Goal: Task Accomplishment & Management: Use online tool/utility

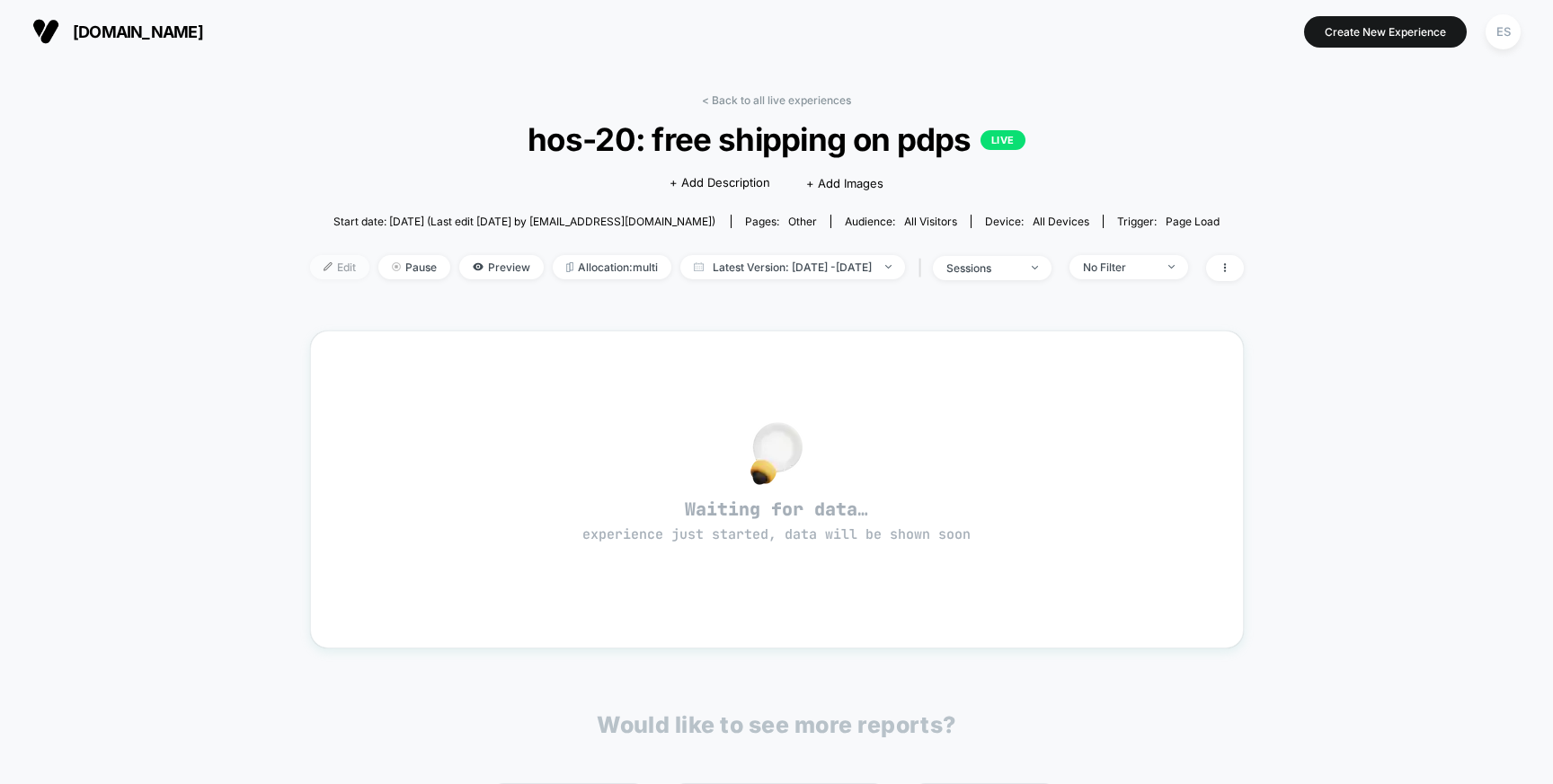
click at [315, 259] on span "Edit" at bounding box center [340, 267] width 60 height 24
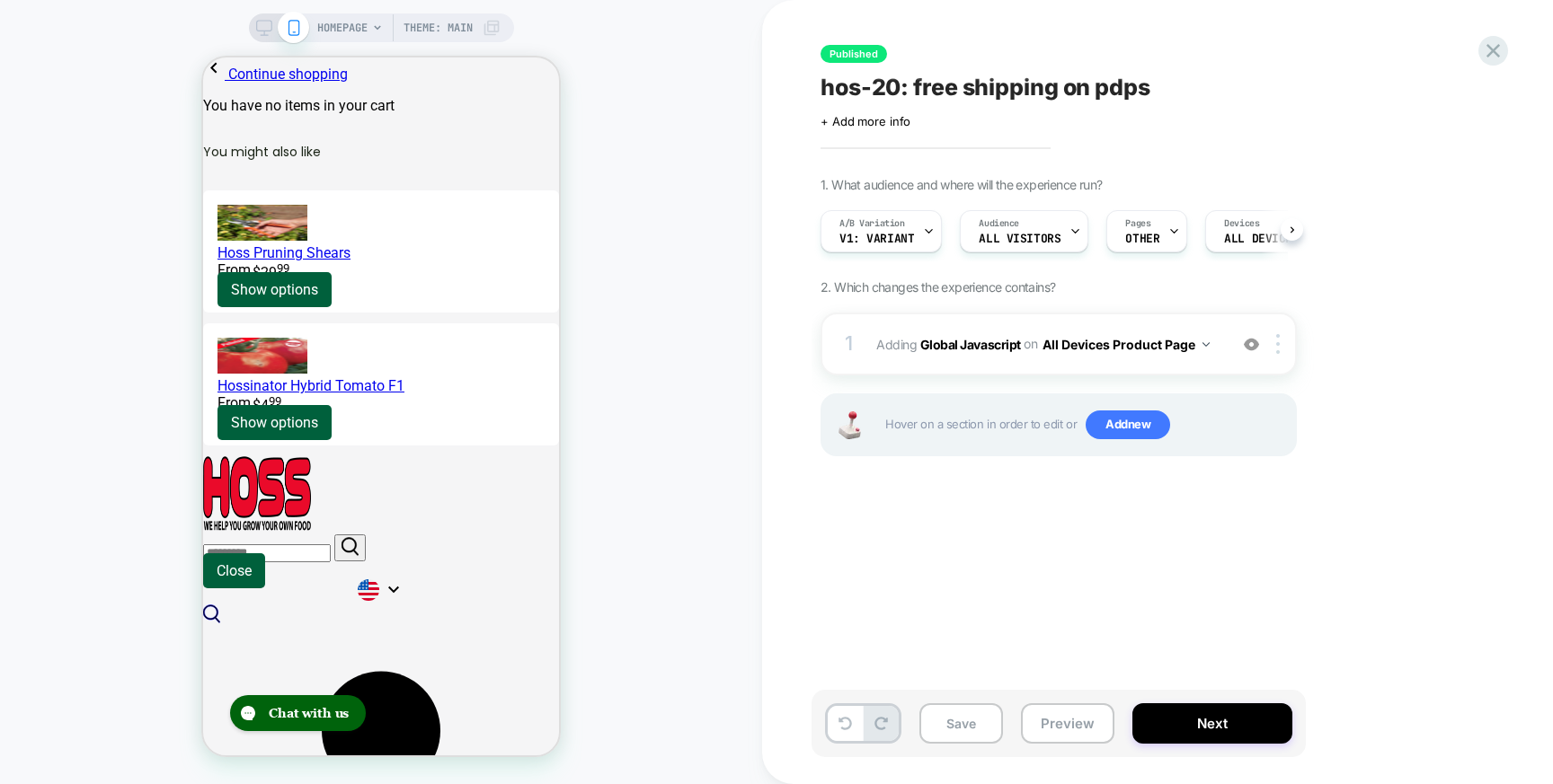
scroll to position [0, 1]
click at [1148, 237] on span "OTHER" at bounding box center [1141, 239] width 34 height 13
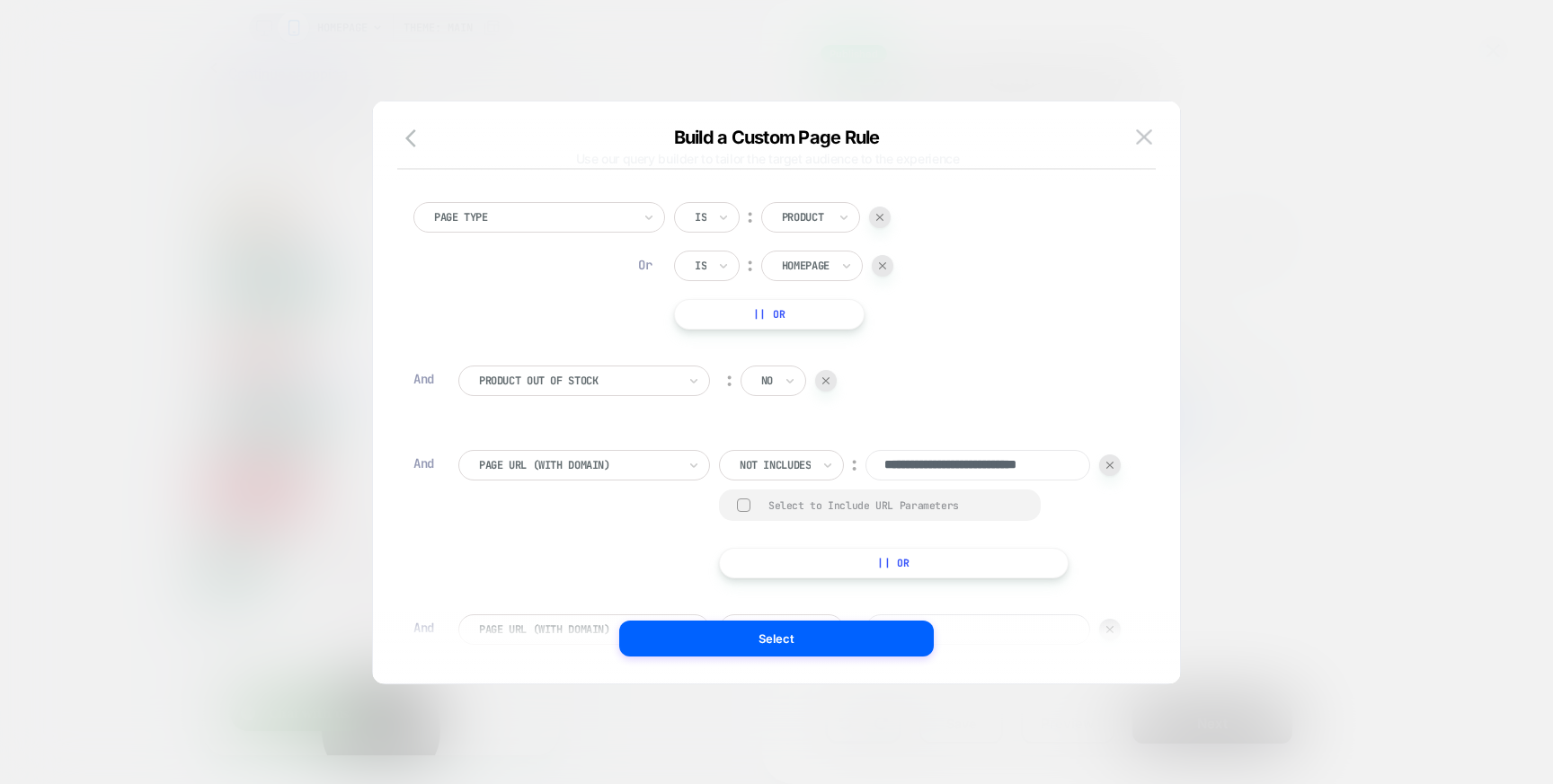
scroll to position [0, 0]
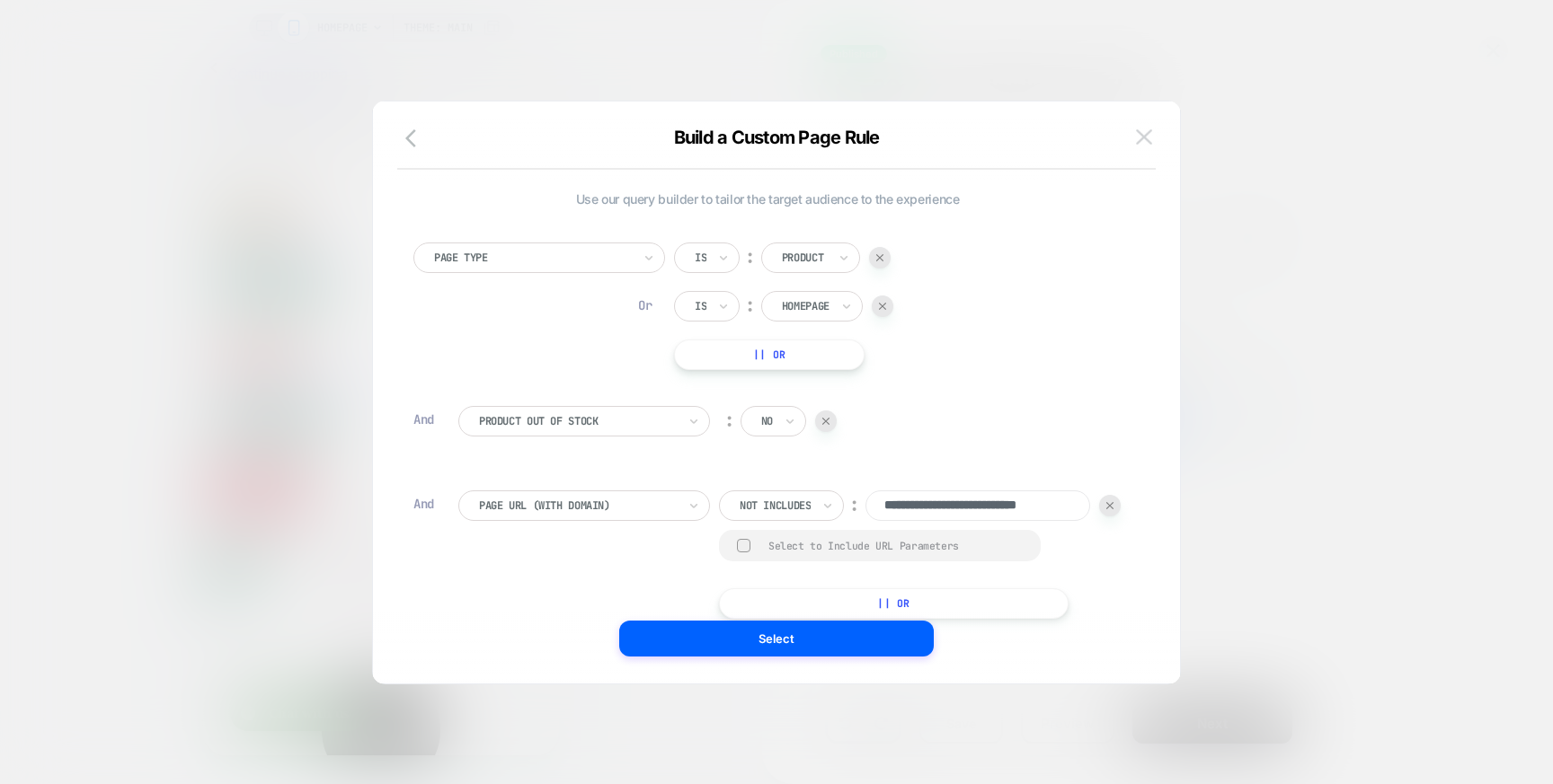
click at [1146, 132] on img at bounding box center [1144, 137] width 16 height 15
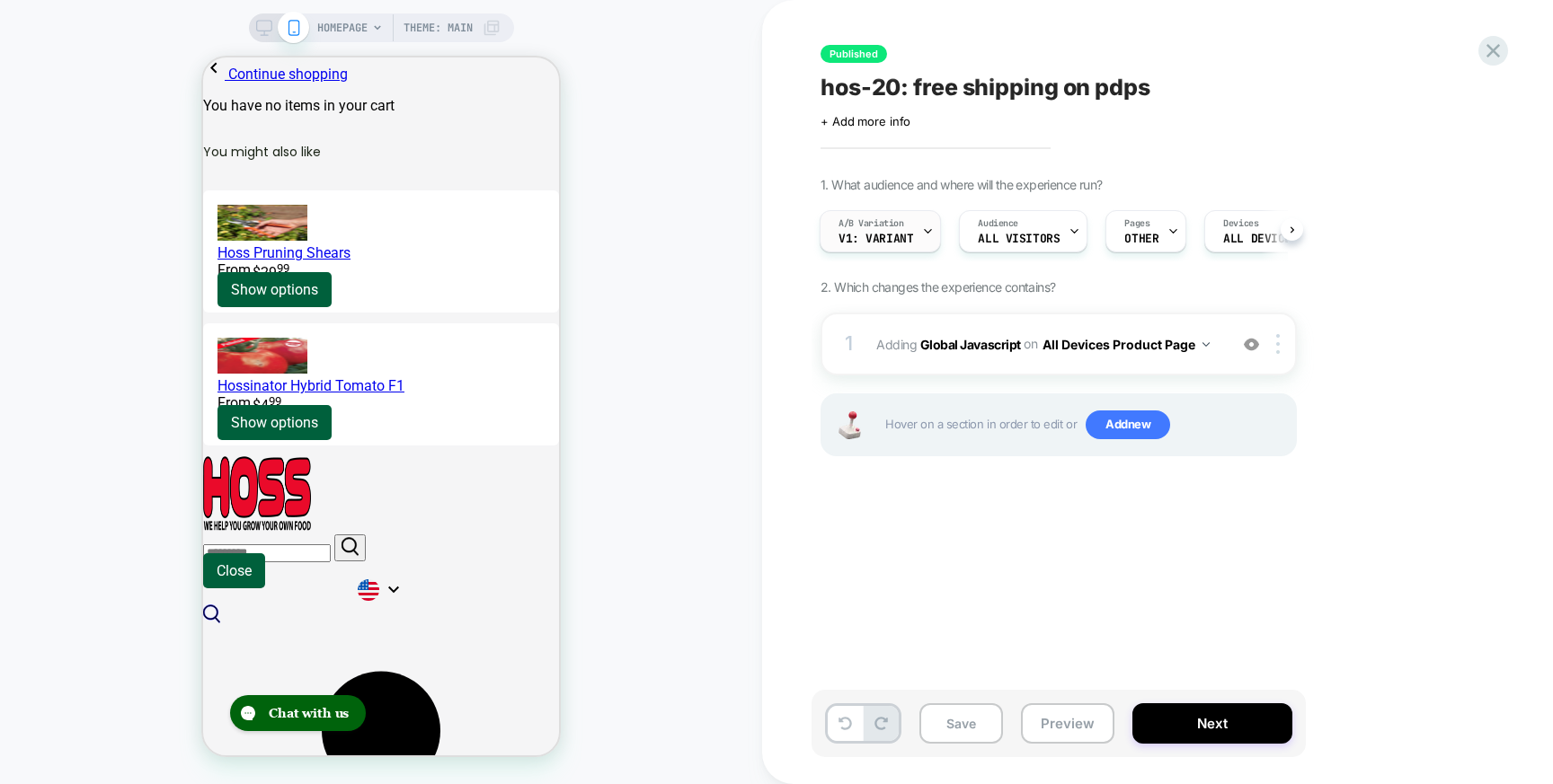
click at [901, 236] on span "v1: variant" at bounding box center [876, 239] width 74 height 13
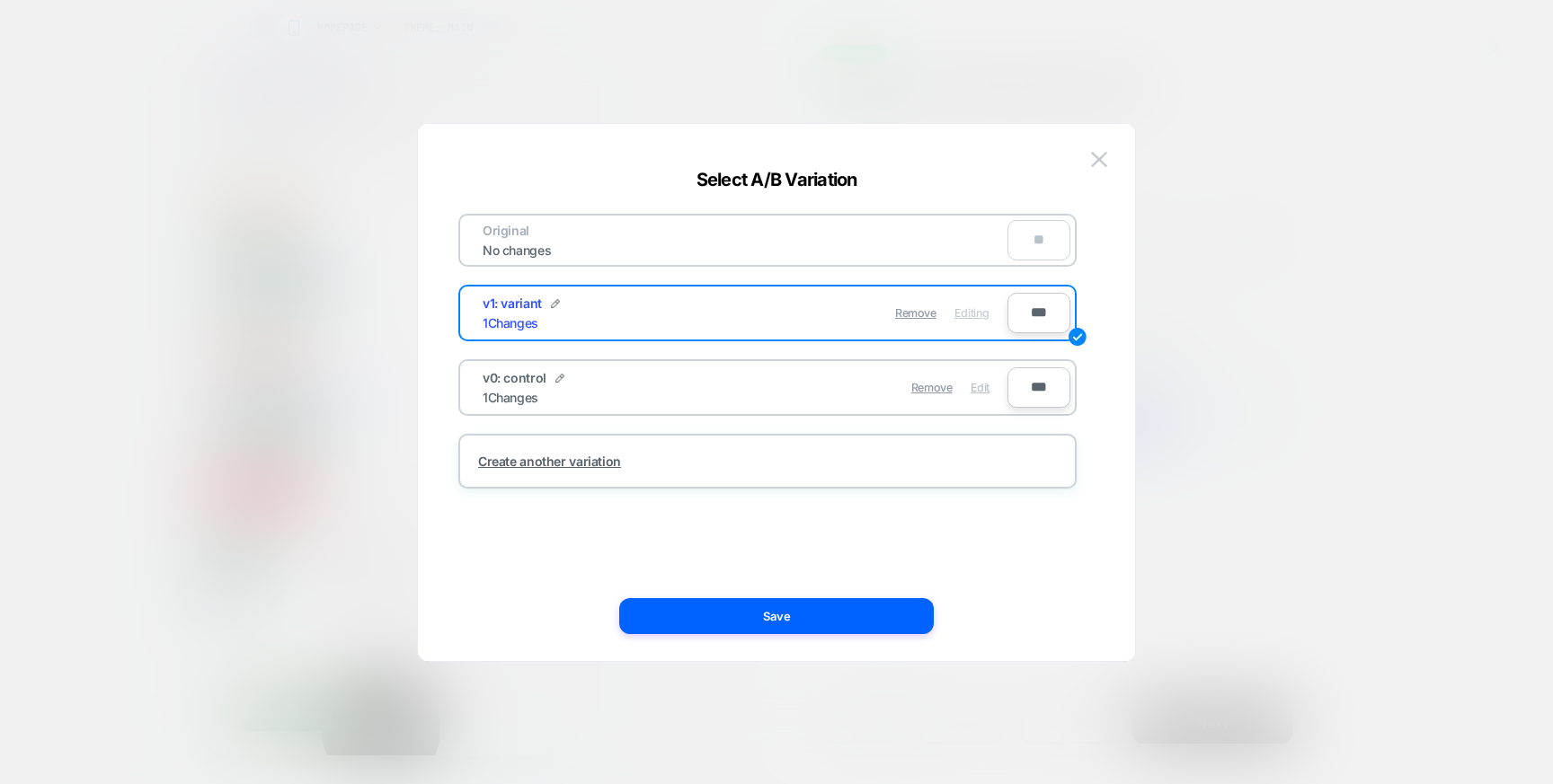
click at [982, 383] on span "Edit" at bounding box center [980, 387] width 19 height 14
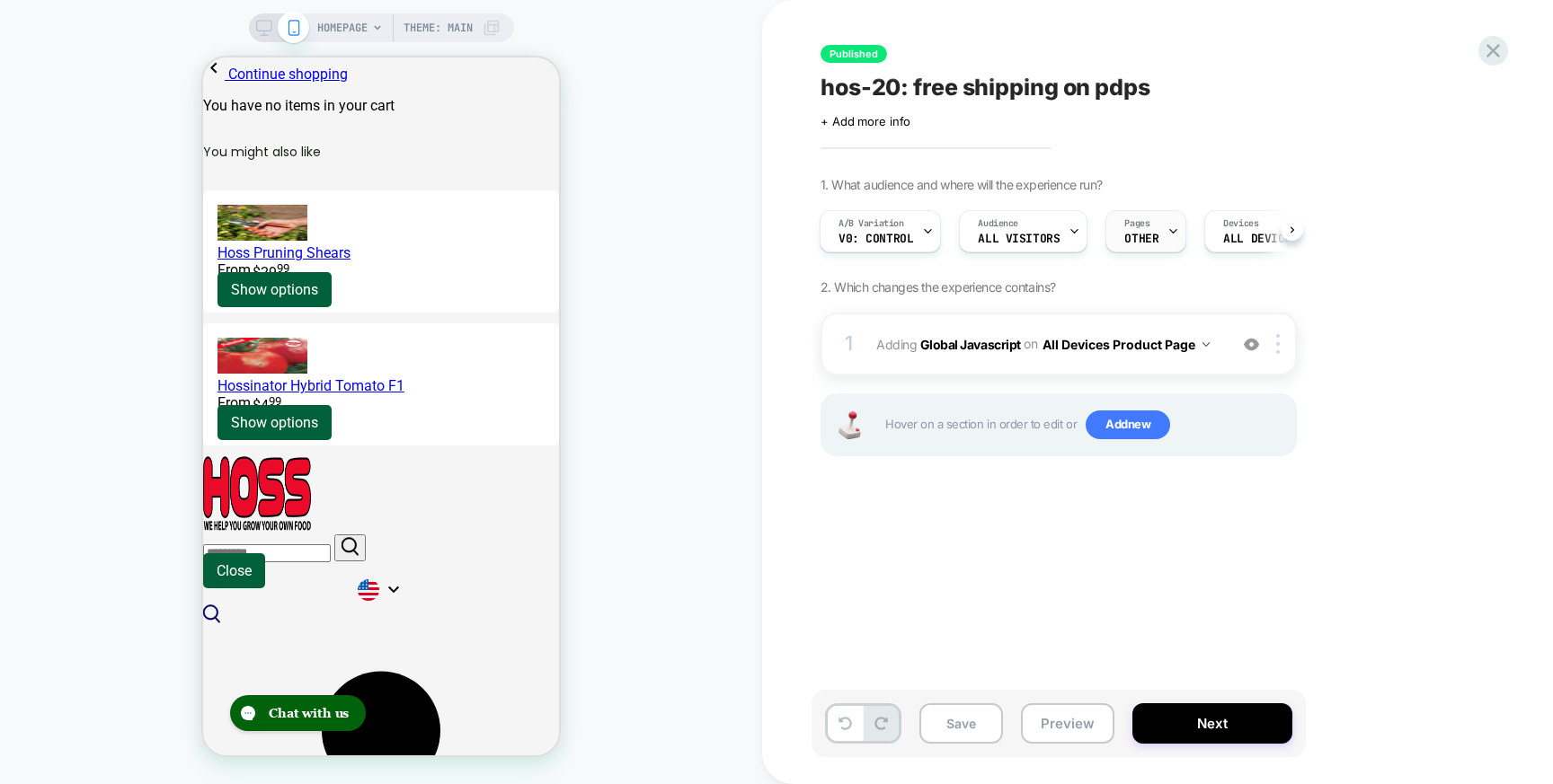
click at [355, 399] on span "Pages" at bounding box center [177, 399] width 355 height 0
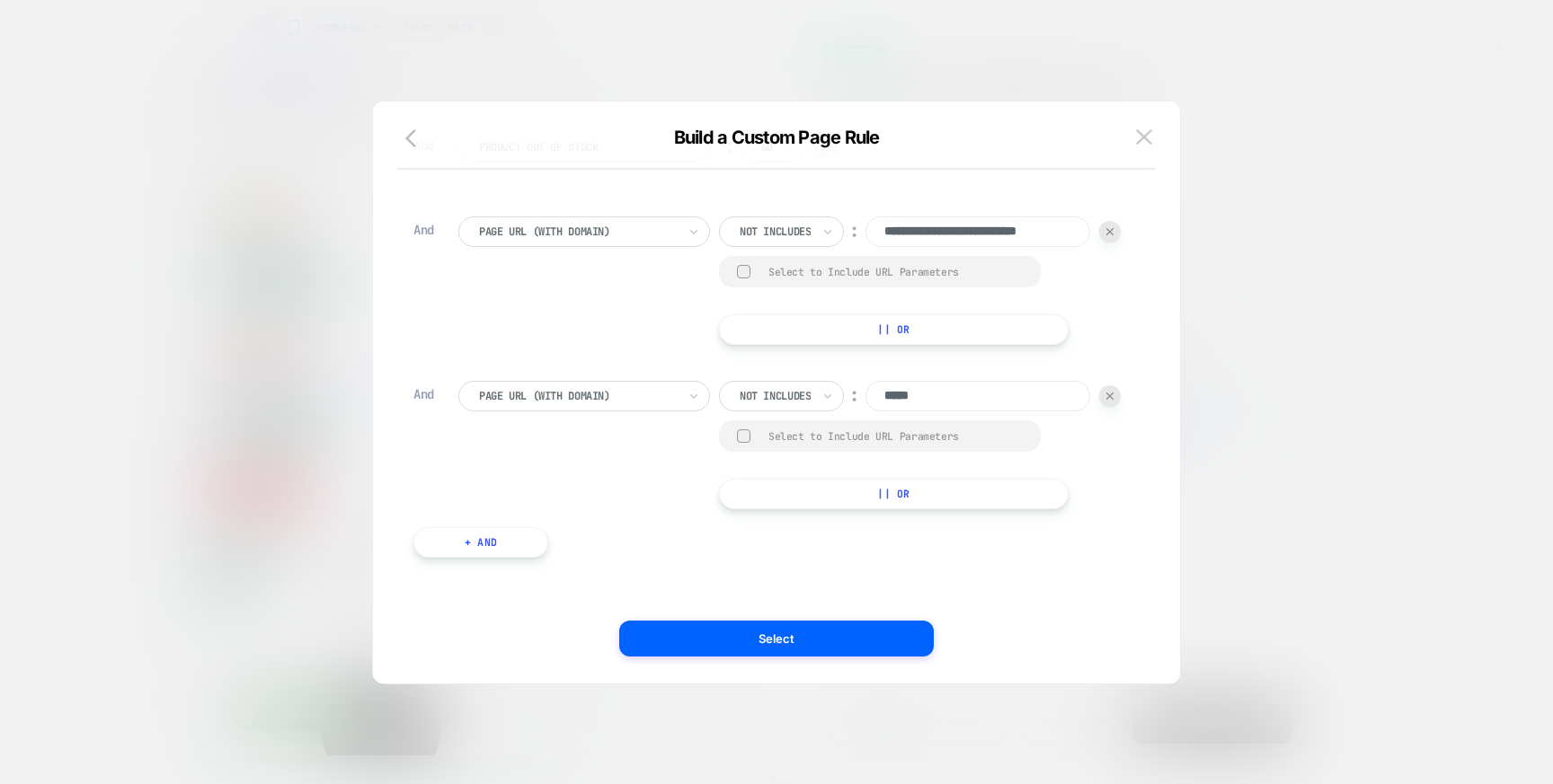
scroll to position [317, 0]
click at [687, 387] on icon at bounding box center [694, 396] width 13 height 18
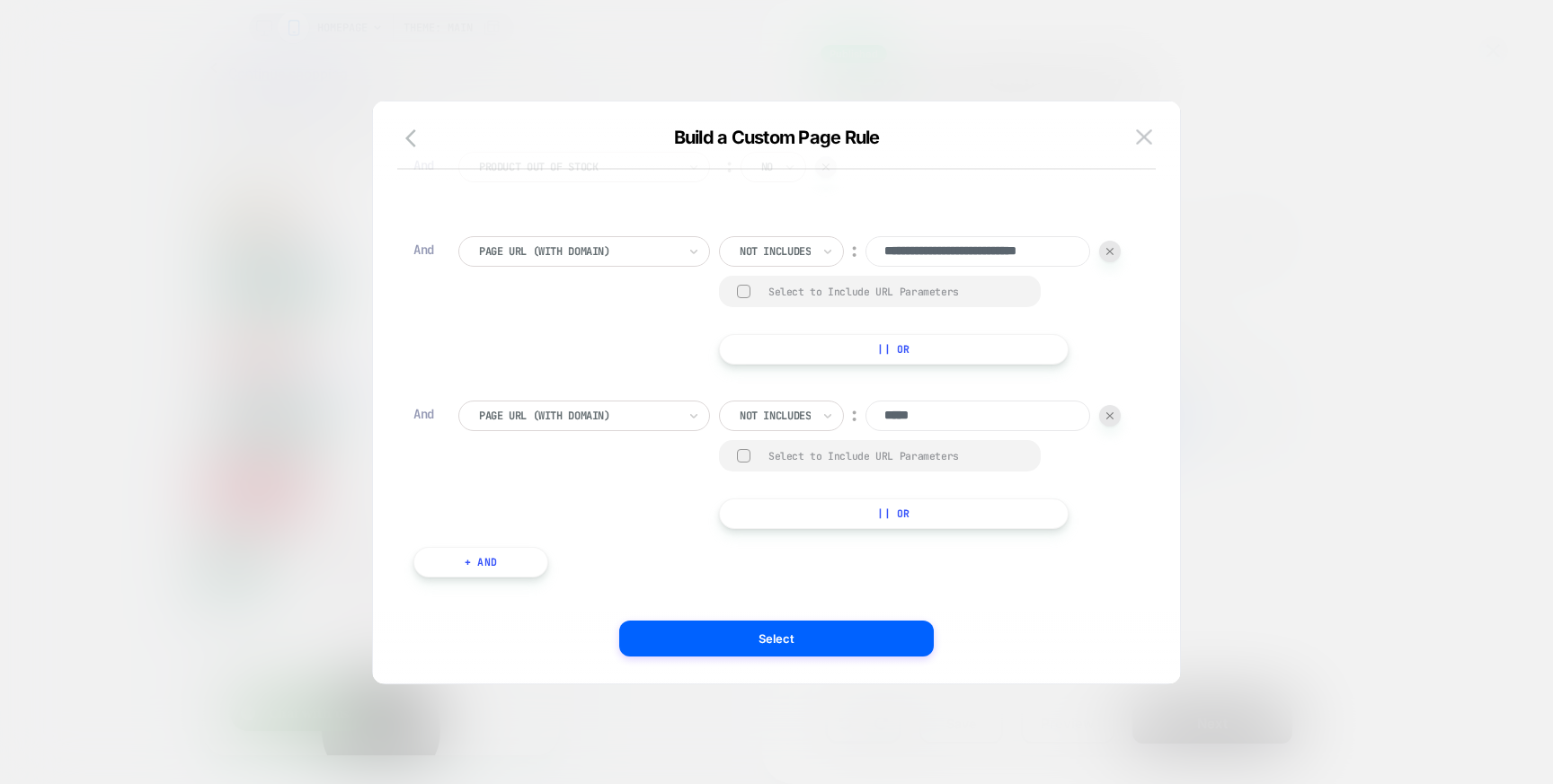
scroll to position [245, 0]
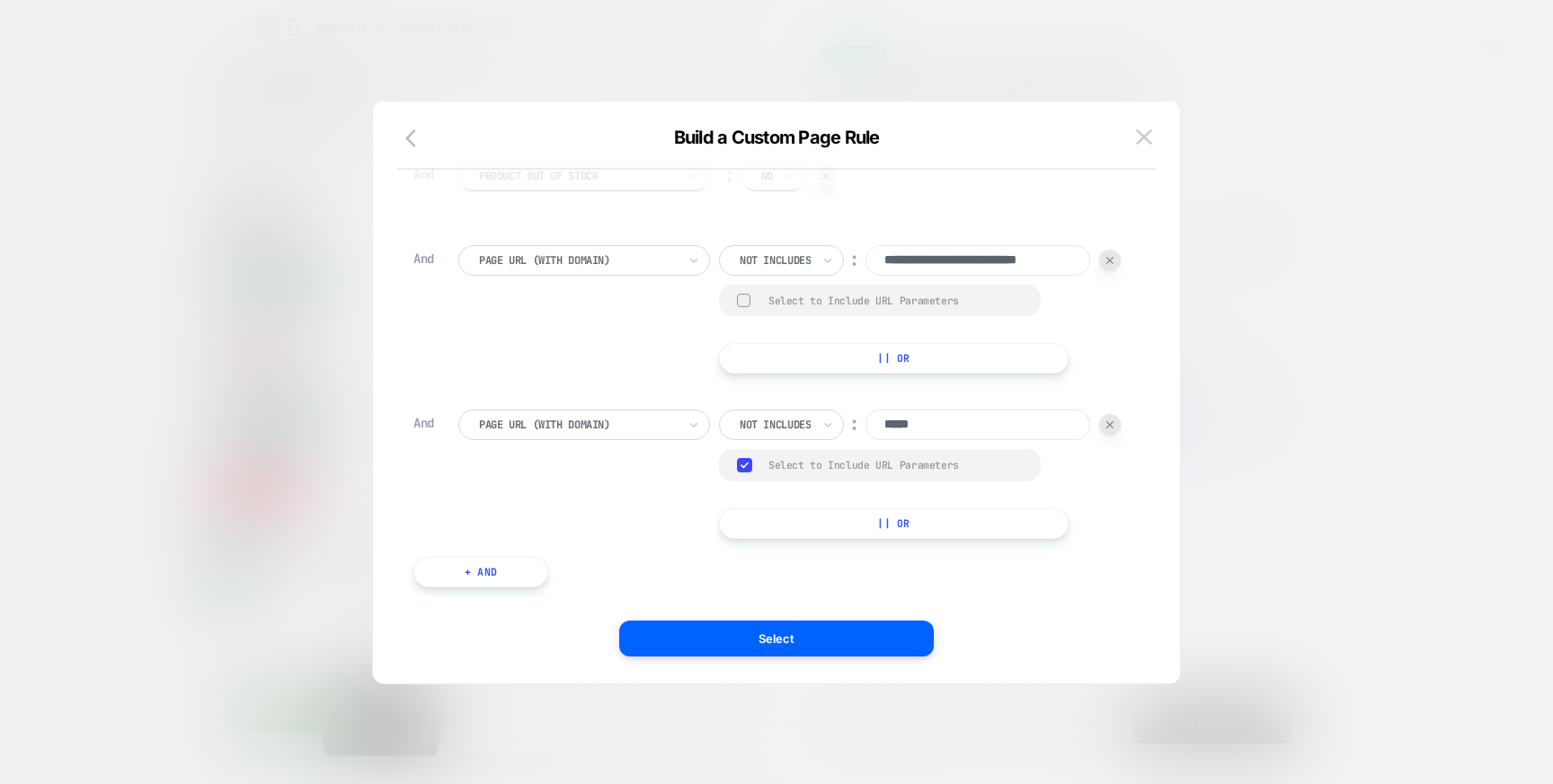
scroll to position [0, 0]
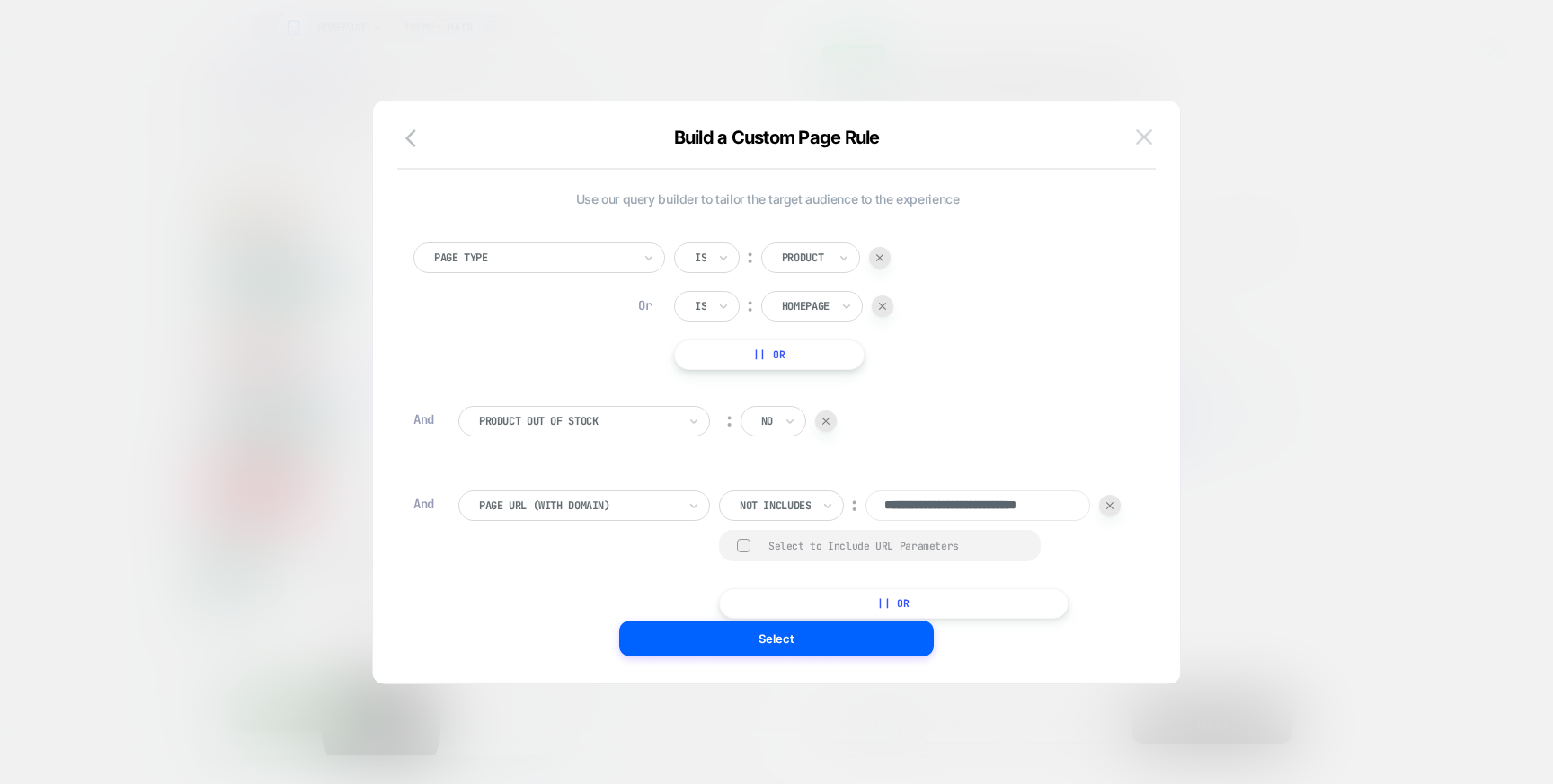
click at [1149, 139] on img at bounding box center [1144, 137] width 16 height 15
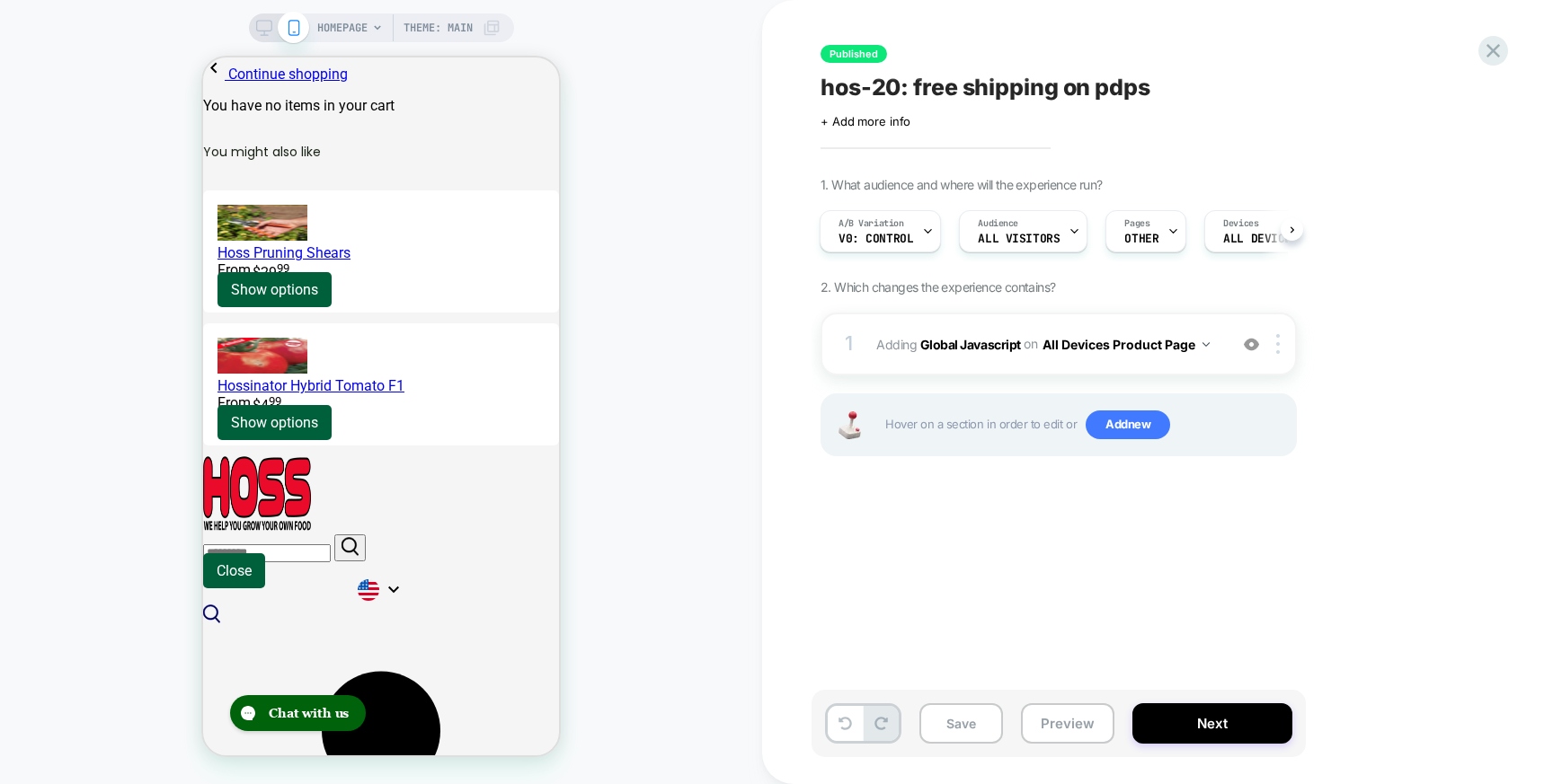
click at [48, 356] on div "Published hos-20: free shipping on pdps Click to edit experience details + Add …" at bounding box center [31, 347] width 33 height 20
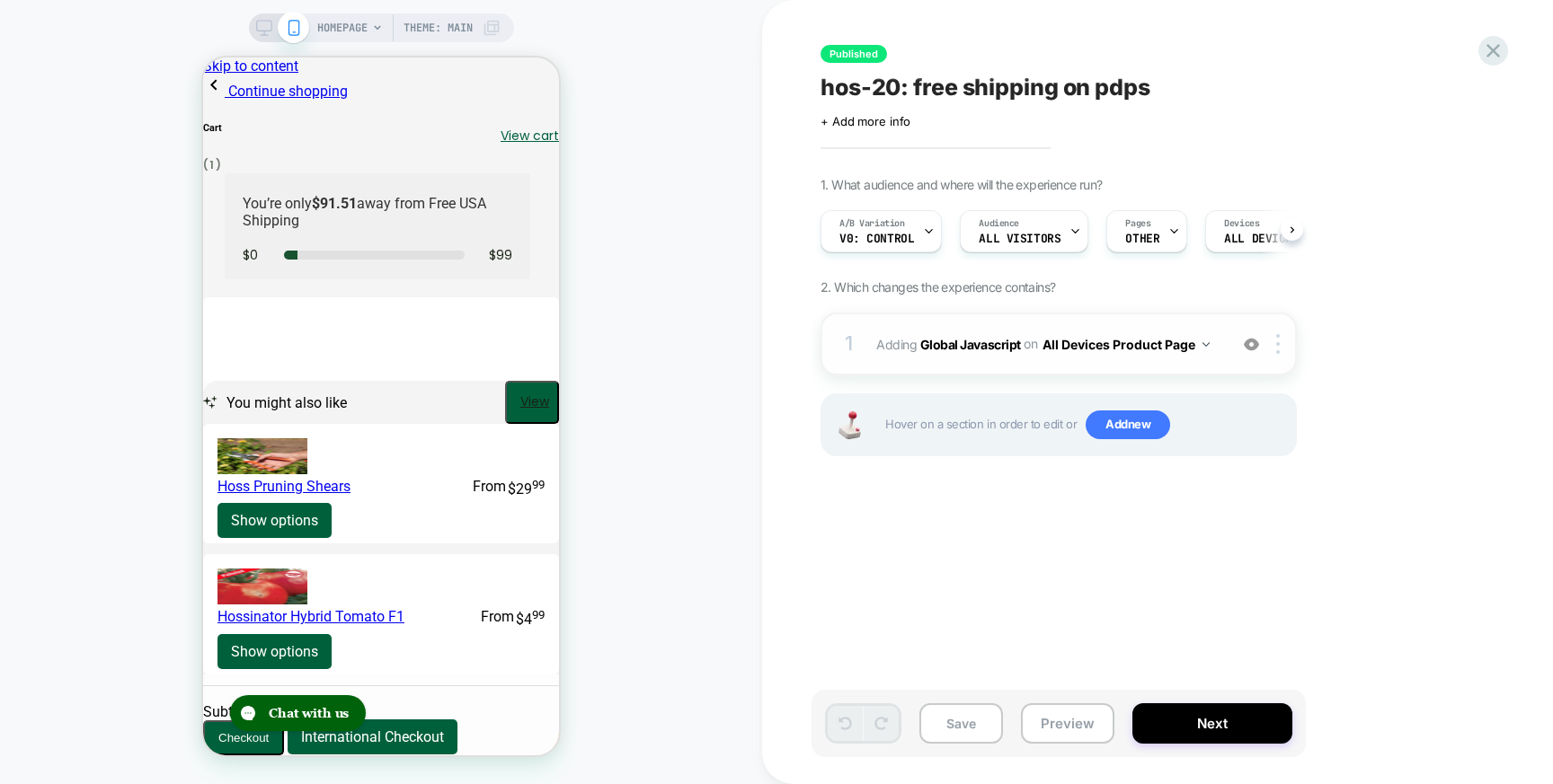
scroll to position [0, 1]
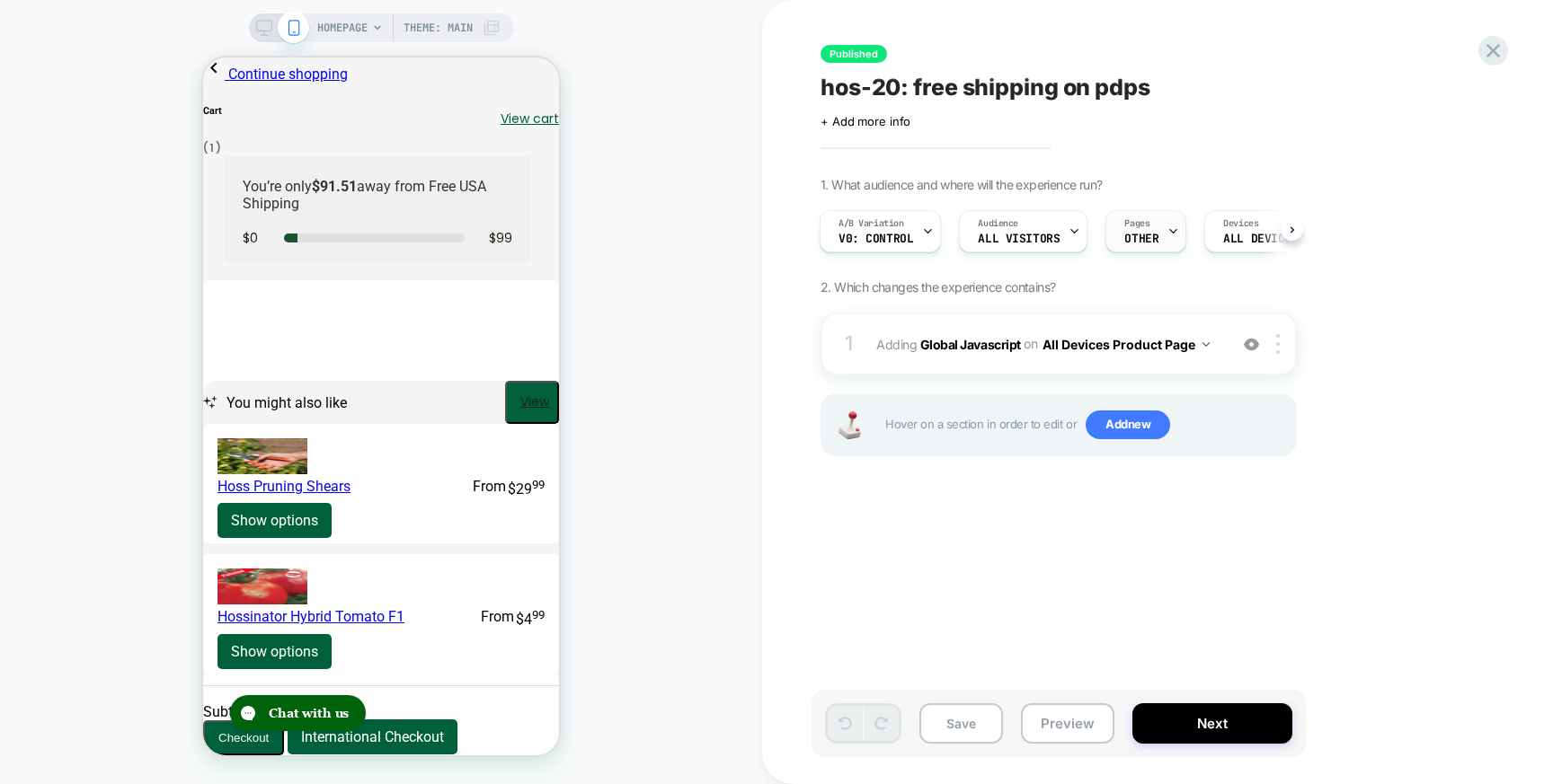
click at [1143, 227] on span "Pages" at bounding box center [1137, 223] width 25 height 13
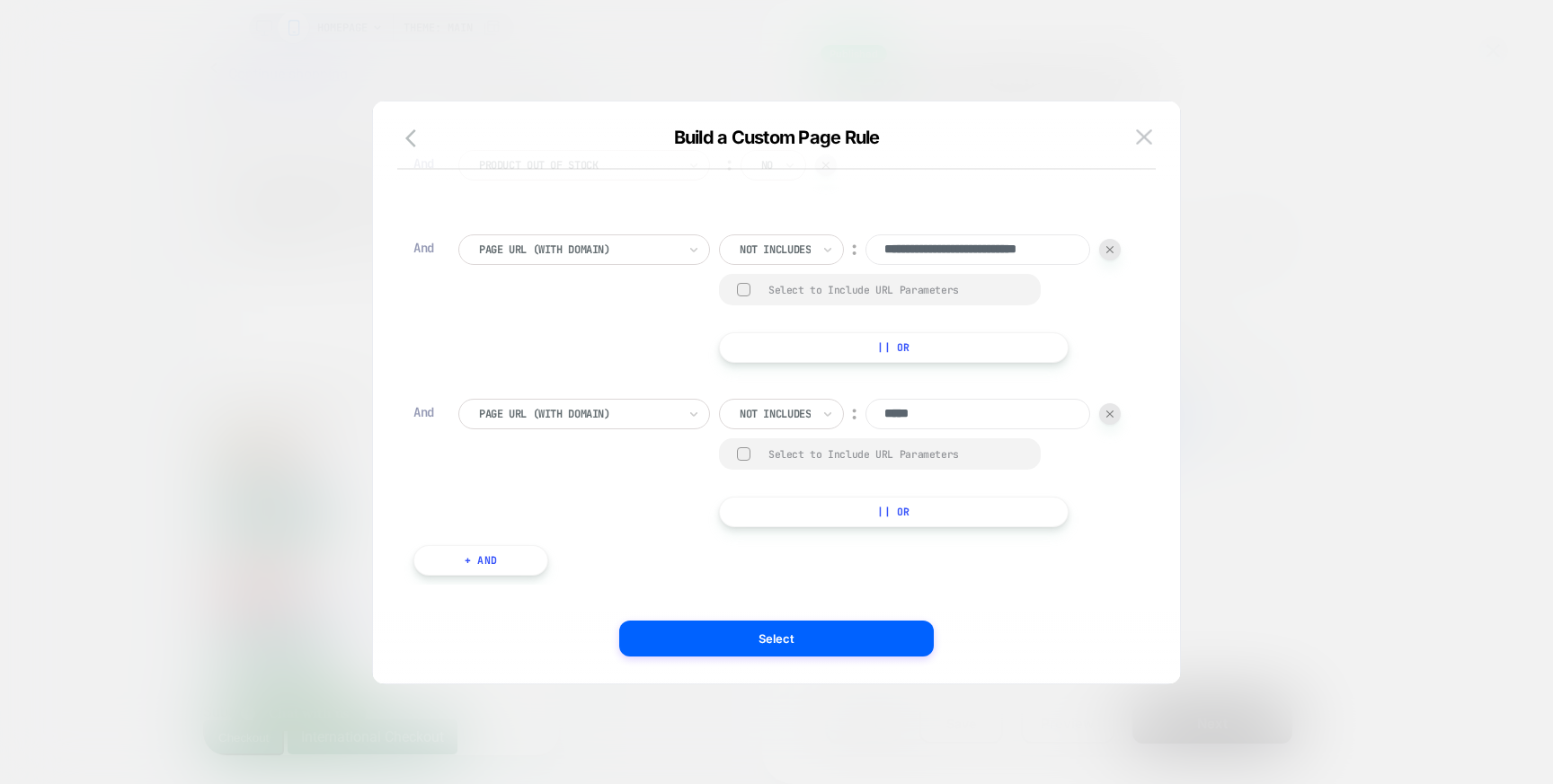
scroll to position [0, 0]
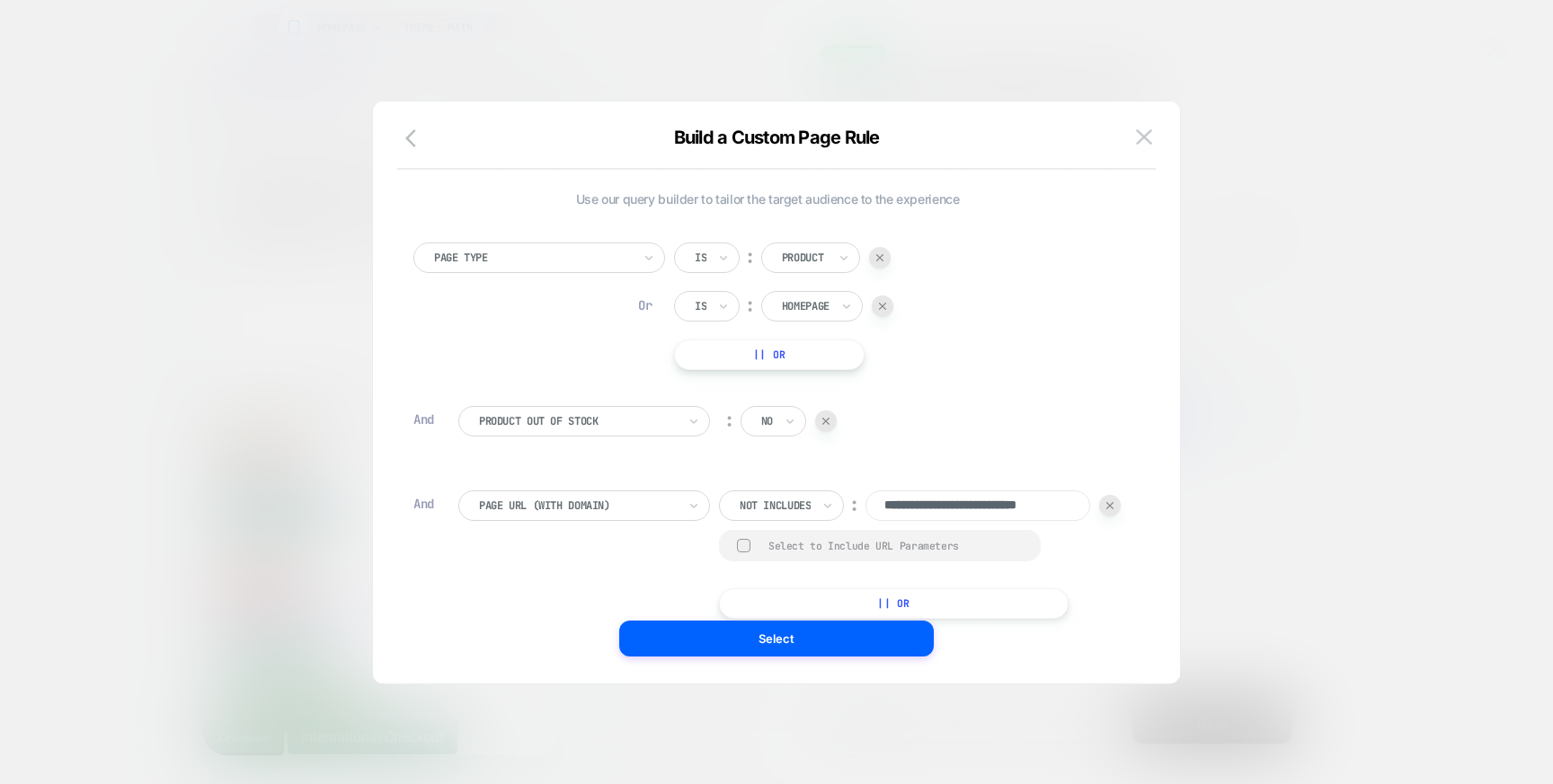
click at [883, 303] on img at bounding box center [883, 307] width 7 height 7
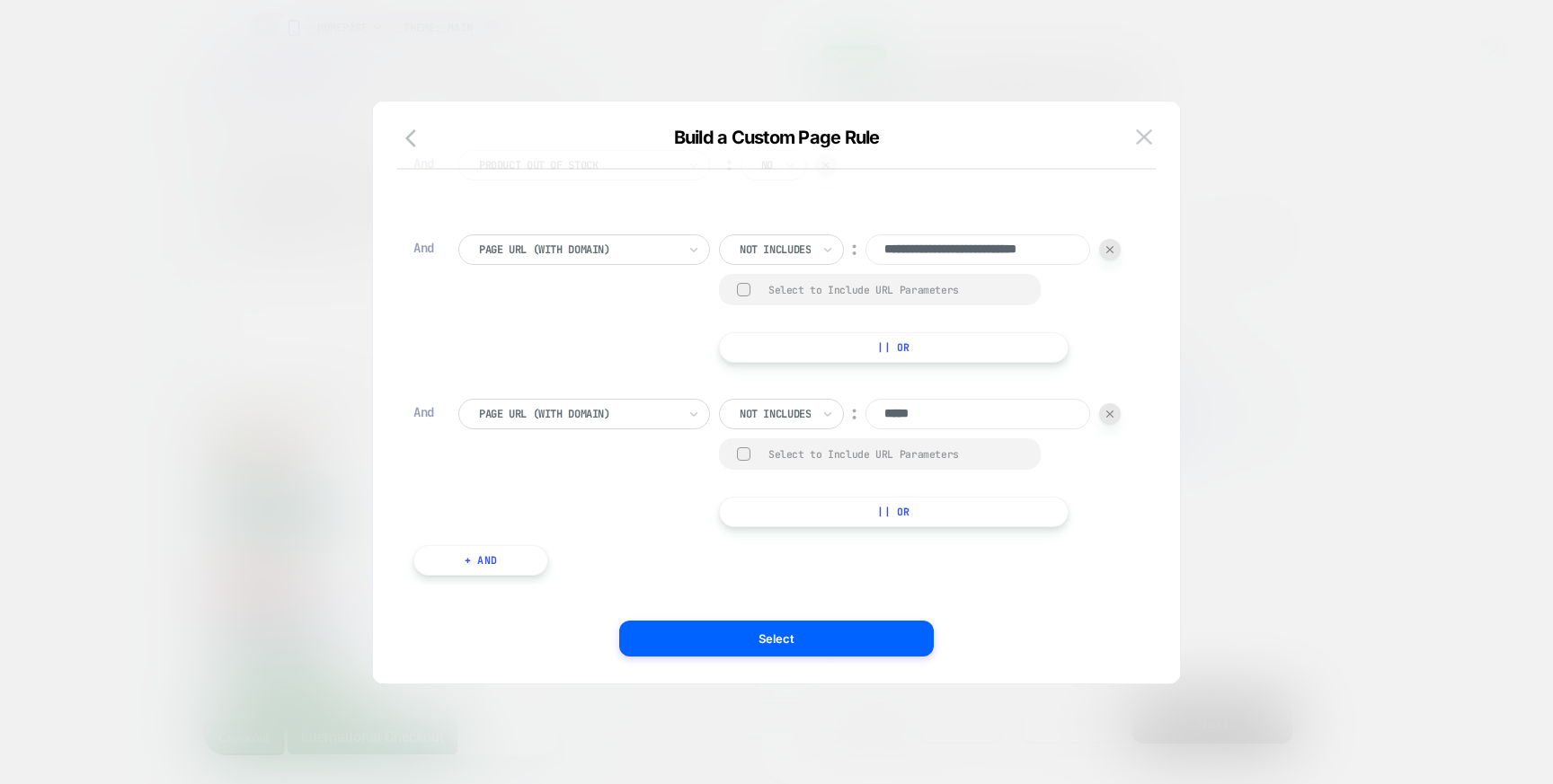
click at [866, 415] on input "*****" at bounding box center [978, 414] width 224 height 31
click at [737, 455] on div at bounding box center [743, 454] width 14 height 14
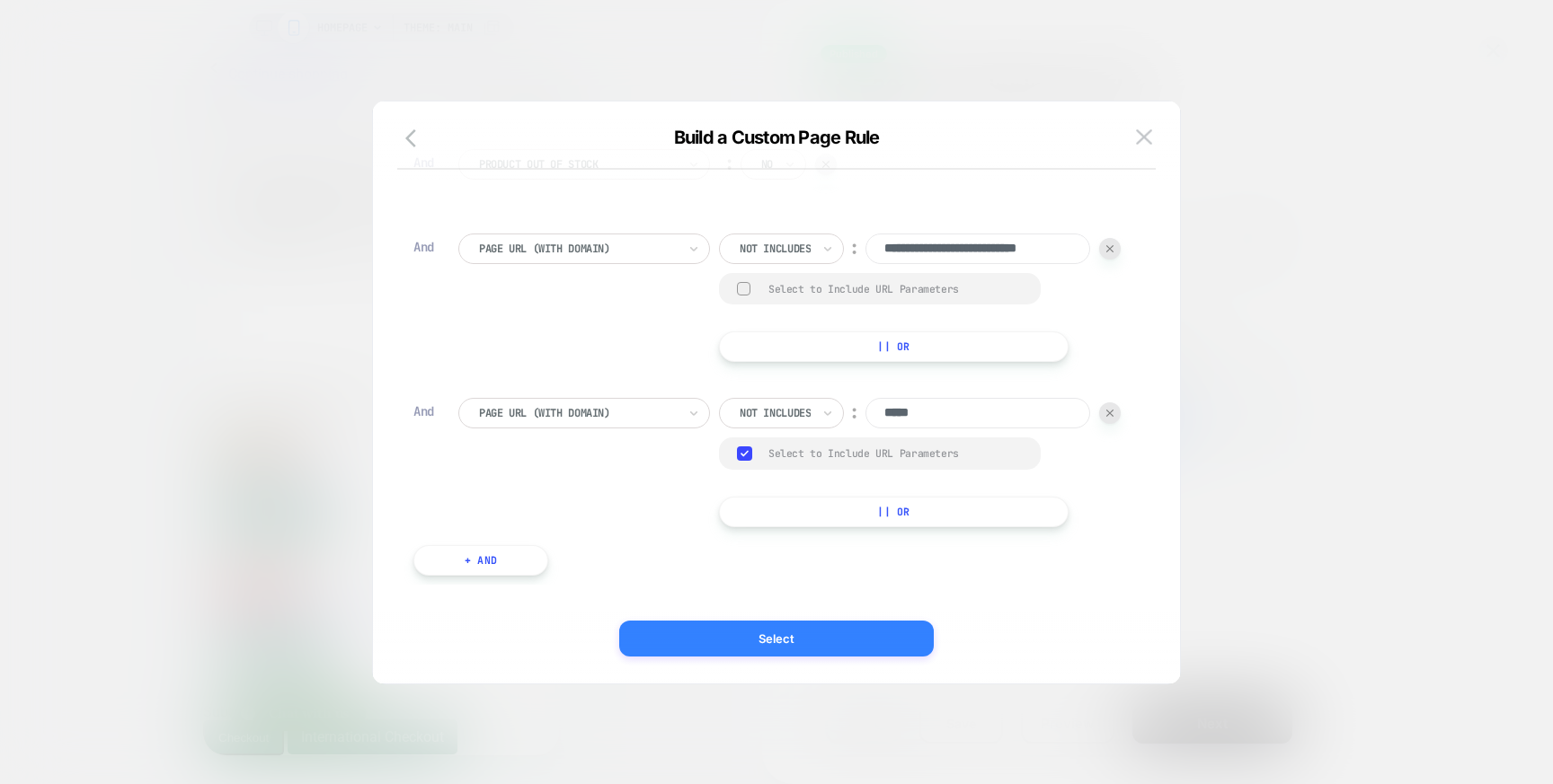
click at [808, 635] on button "Select" at bounding box center [777, 639] width 315 height 36
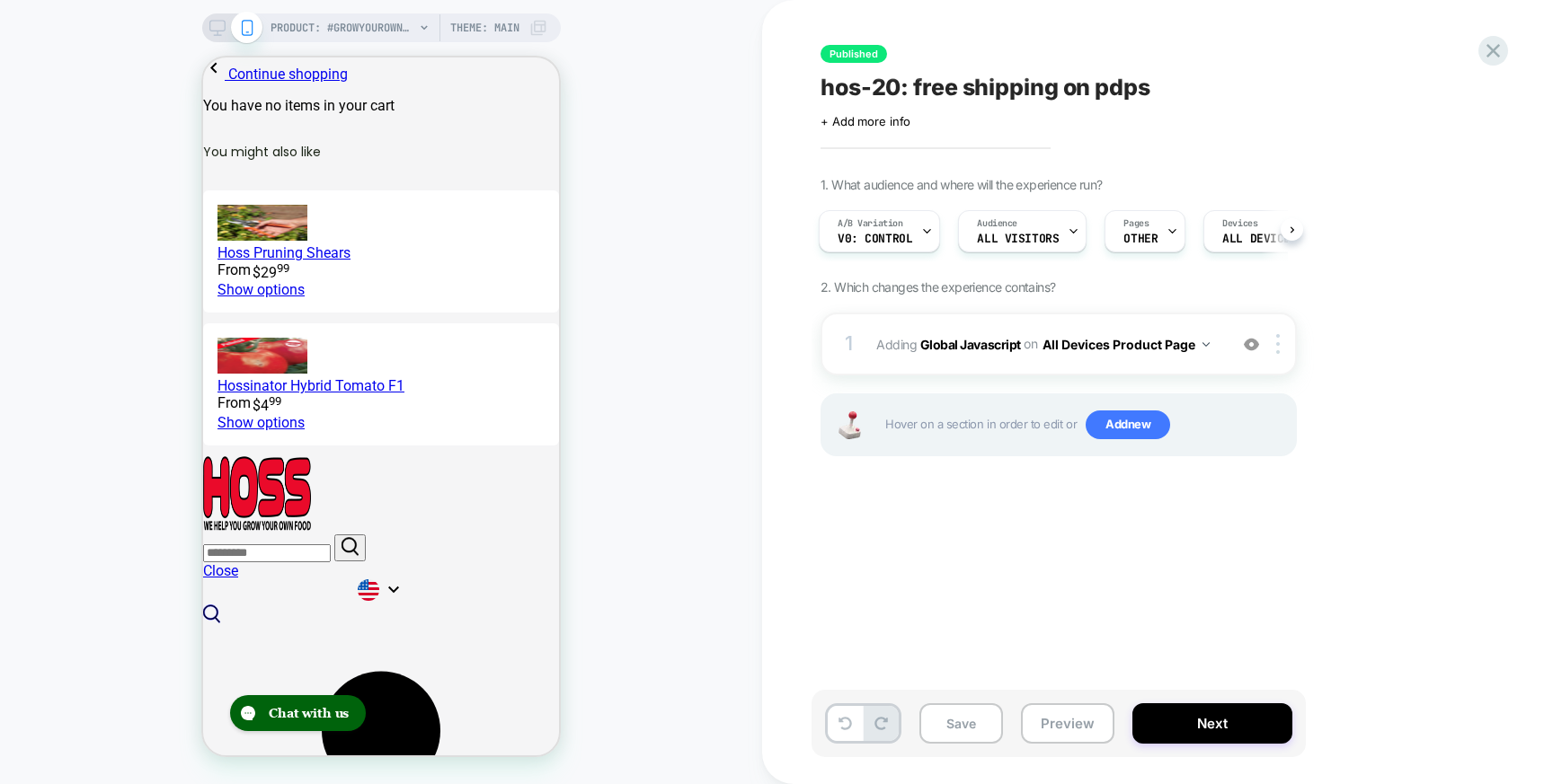
scroll to position [0, 0]
click at [954, 723] on button "Save" at bounding box center [961, 723] width 83 height 41
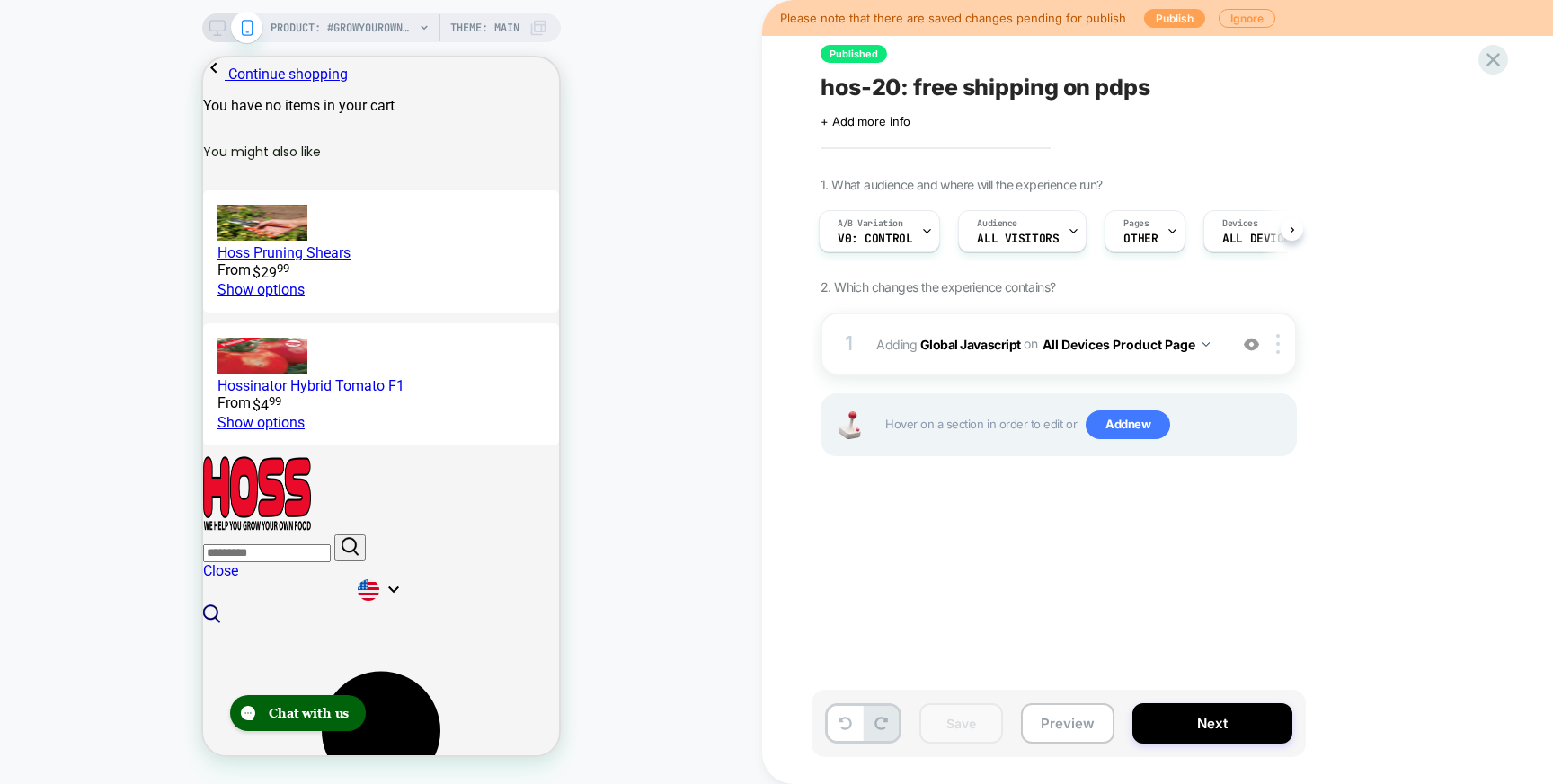
click at [1165, 20] on button "Publish" at bounding box center [1175, 18] width 62 height 19
